Goal: Information Seeking & Learning: Learn about a topic

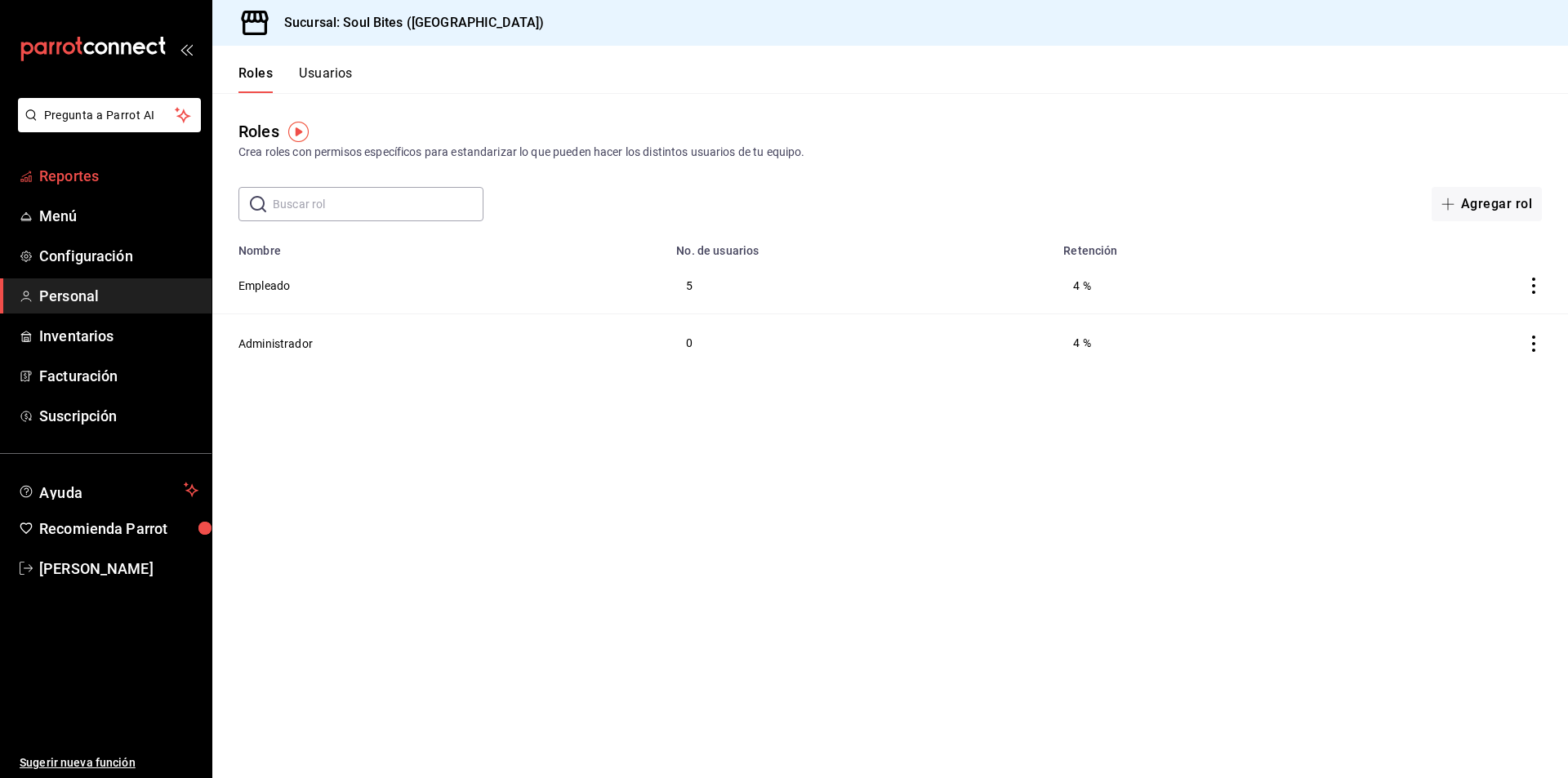
click at [112, 175] on span "Reportes" at bounding box center [119, 176] width 159 height 22
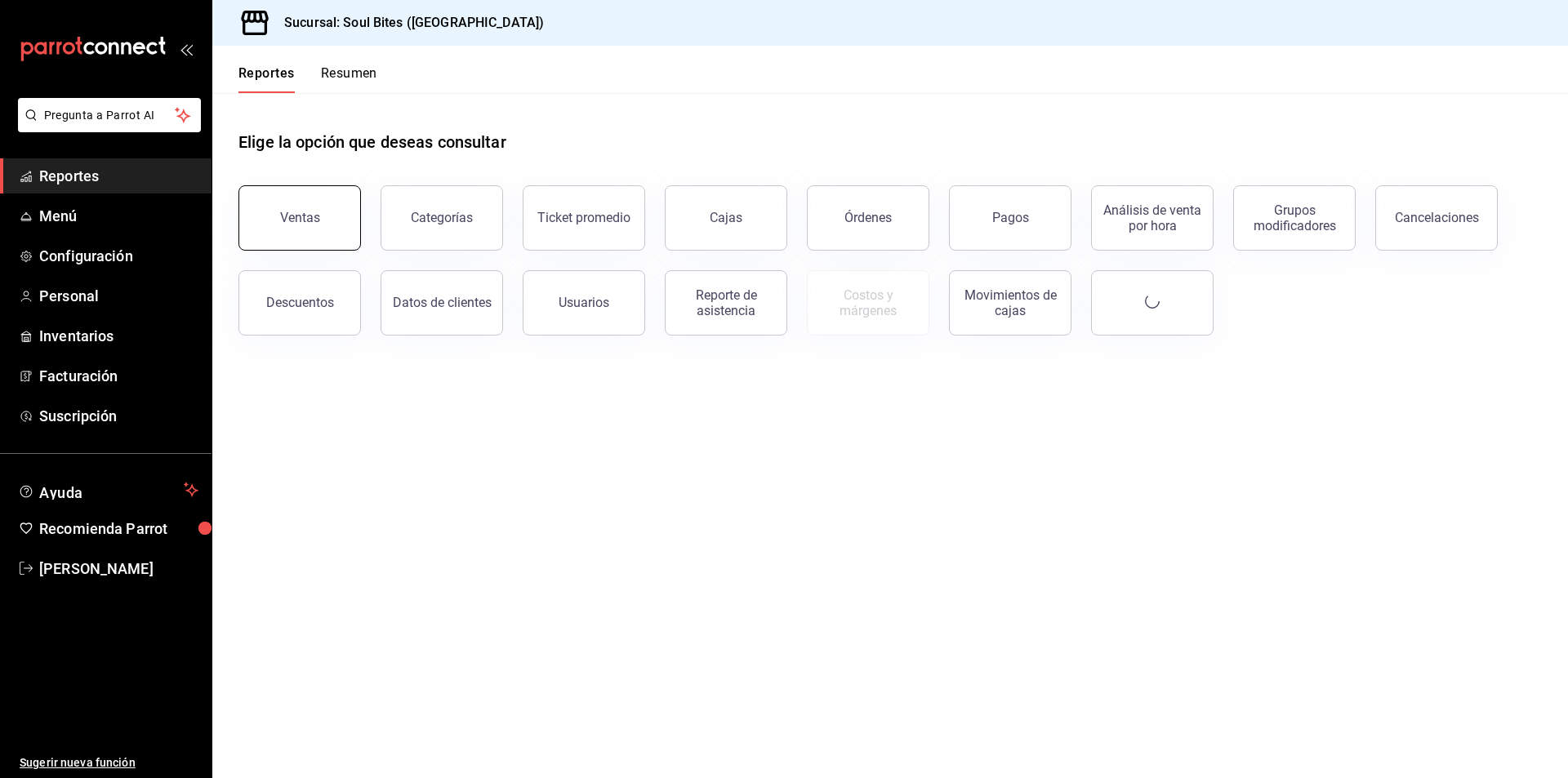
click at [318, 209] on button "Ventas" at bounding box center [299, 219] width 122 height 66
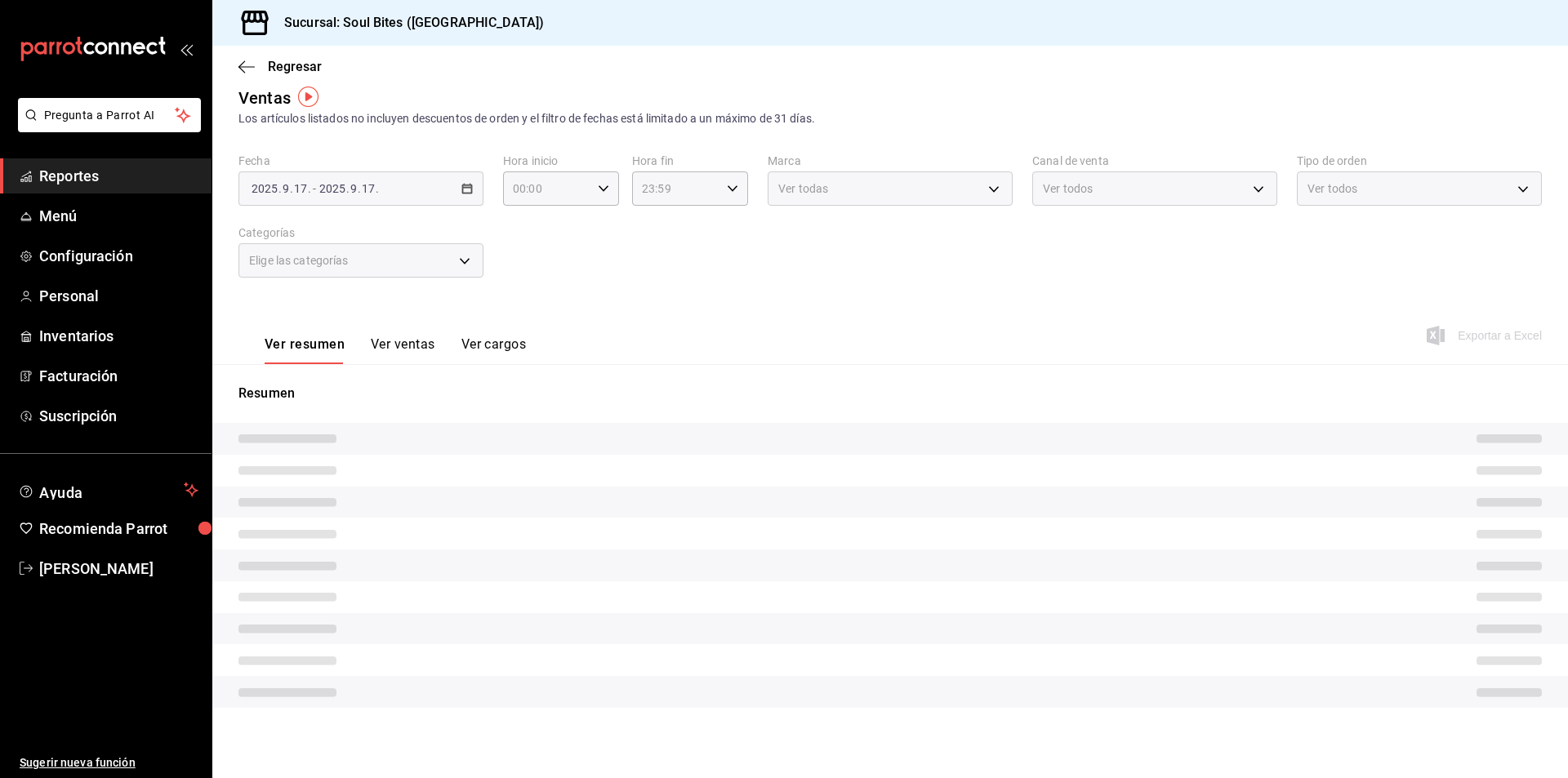
scroll to position [16, 0]
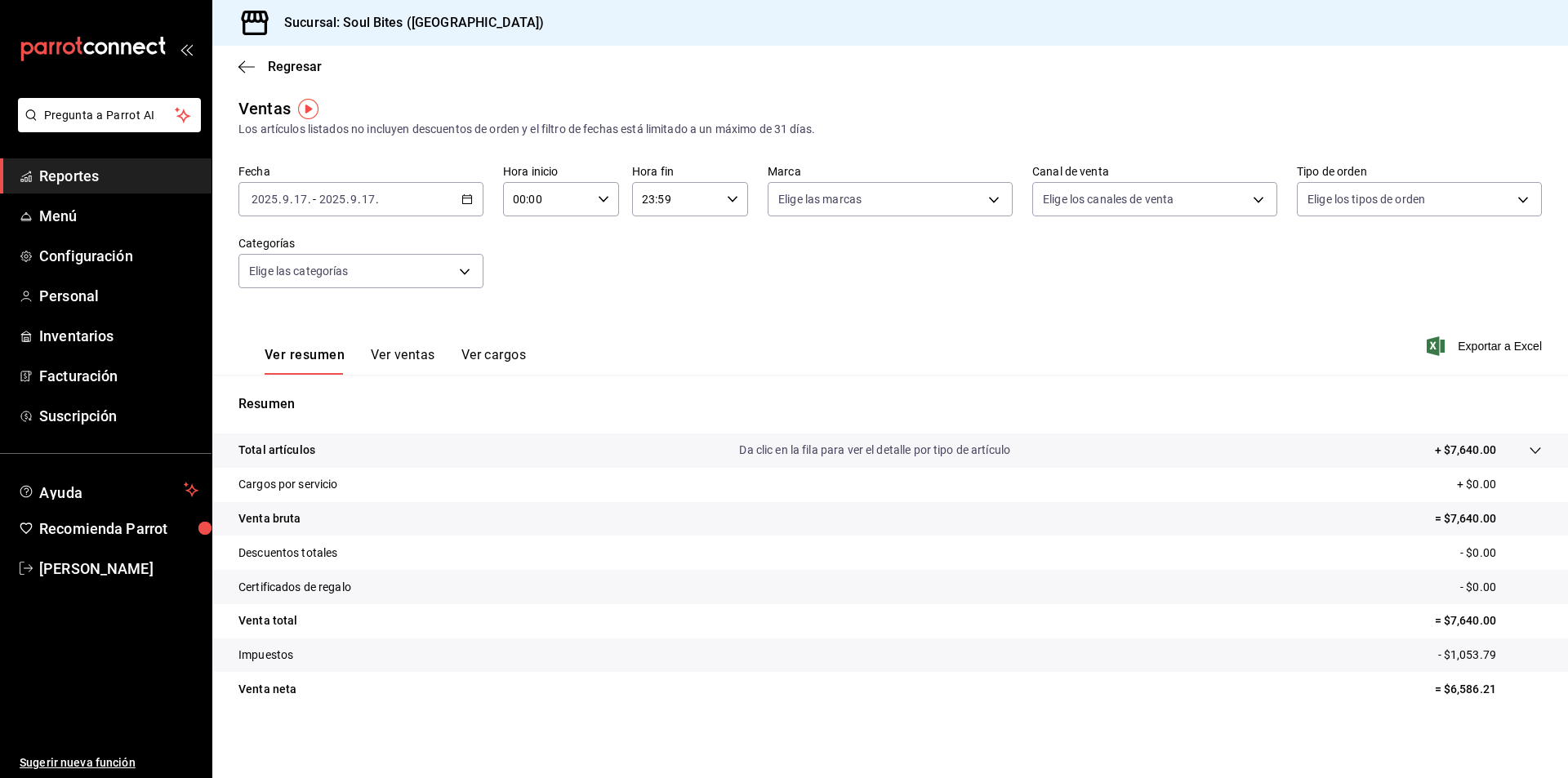
scroll to position [4, 0]
drag, startPoint x: 1482, startPoint y: 656, endPoint x: 784, endPoint y: 642, distance: 698.1
click at [784, 642] on tr "Impuestos - $1,053.79" at bounding box center [890, 656] width 1355 height 35
click at [857, 642] on tr "Impuestos - $1,053.79" at bounding box center [890, 656] width 1355 height 35
